Goal: Register for event/course

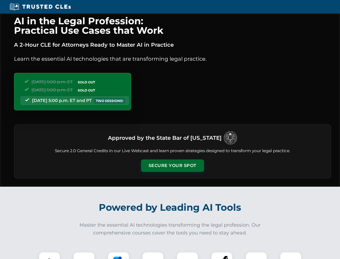
click at [172, 165] on button "Secure Your Spot" at bounding box center [172, 165] width 63 height 12
click at [50, 255] on img at bounding box center [50, 263] width 16 height 16
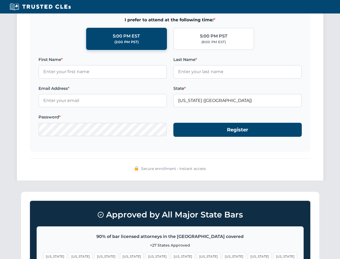
click at [248, 255] on span "[US_STATE]" at bounding box center [259, 256] width 23 height 8
